Goal: Find specific page/section: Find specific page/section

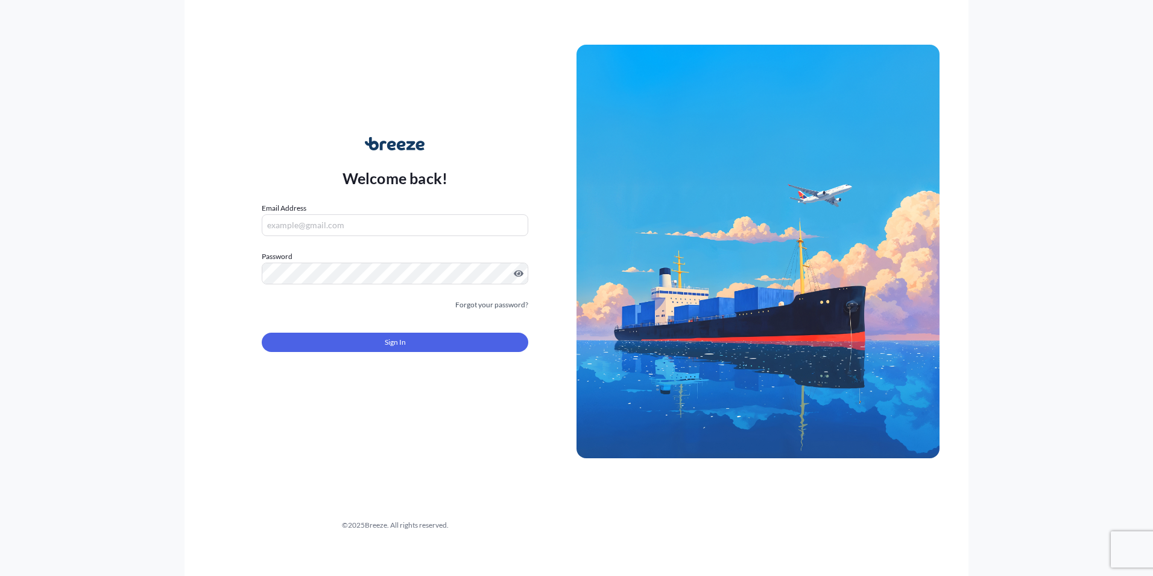
click at [337, 224] on input "Email Address" at bounding box center [395, 225] width 267 height 22
click at [360, 227] on input "Email Address" at bounding box center [395, 225] width 267 height 22
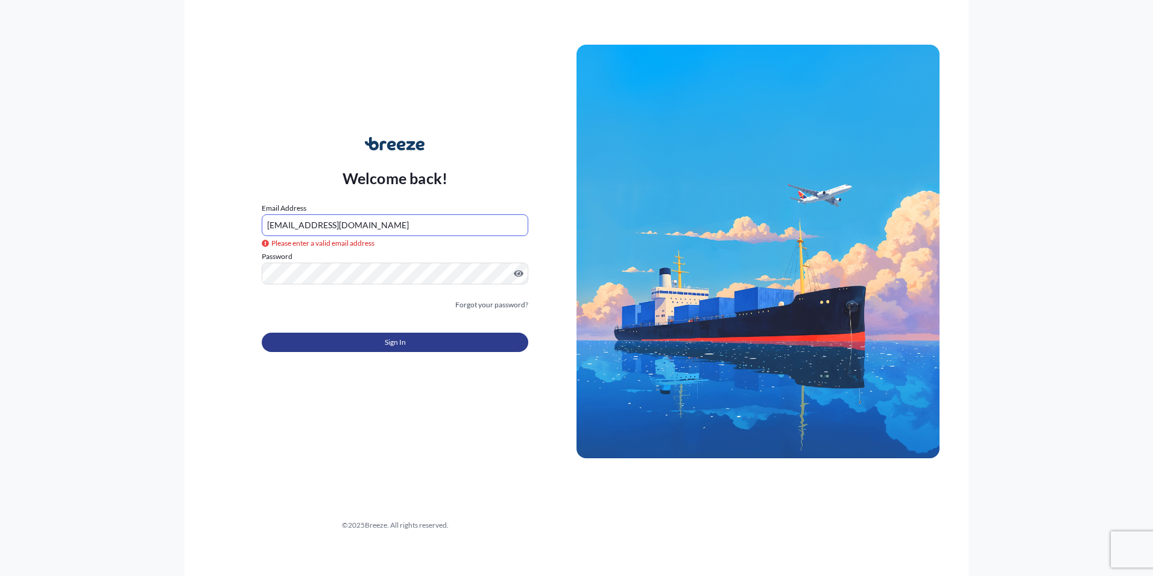
type input "[EMAIL_ADDRESS][DOMAIN_NAME]"
click at [367, 344] on button "Sign In" at bounding box center [395, 341] width 267 height 19
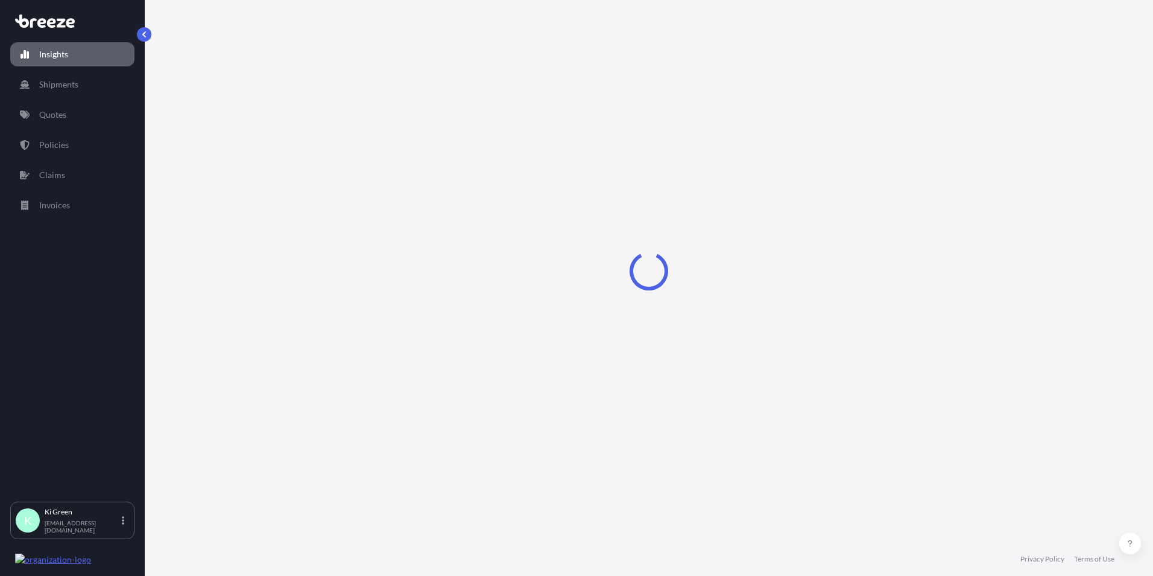
select select "2025"
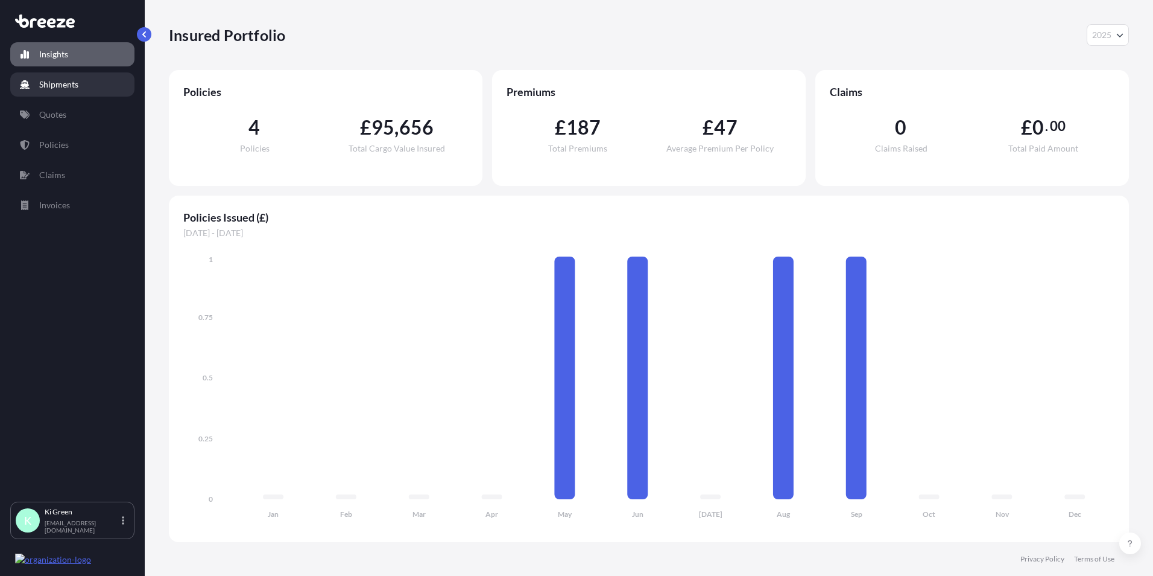
click at [87, 92] on link "Shipments" at bounding box center [72, 84] width 124 height 24
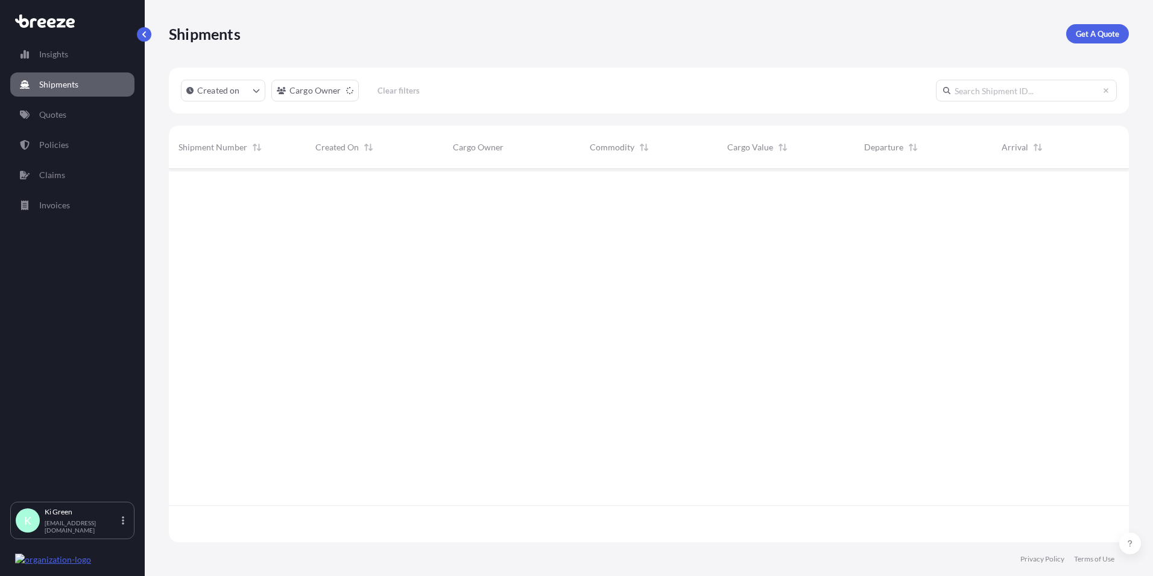
scroll to position [407, 951]
click at [63, 203] on p "Invoices" at bounding box center [54, 205] width 31 height 12
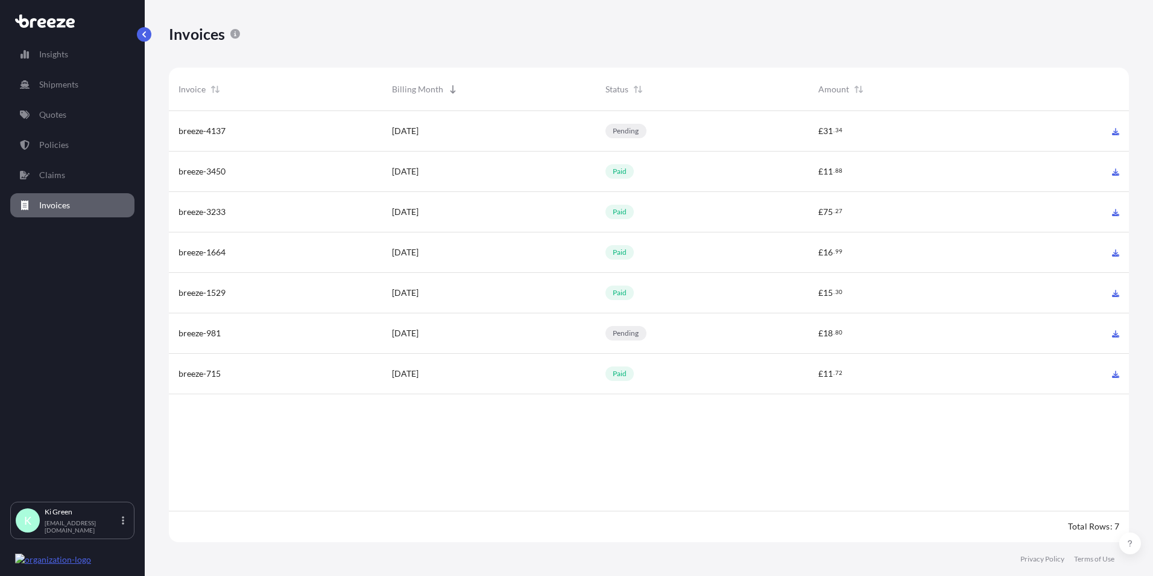
scroll to position [434, 951]
